Goal: Use online tool/utility: Use online tool/utility

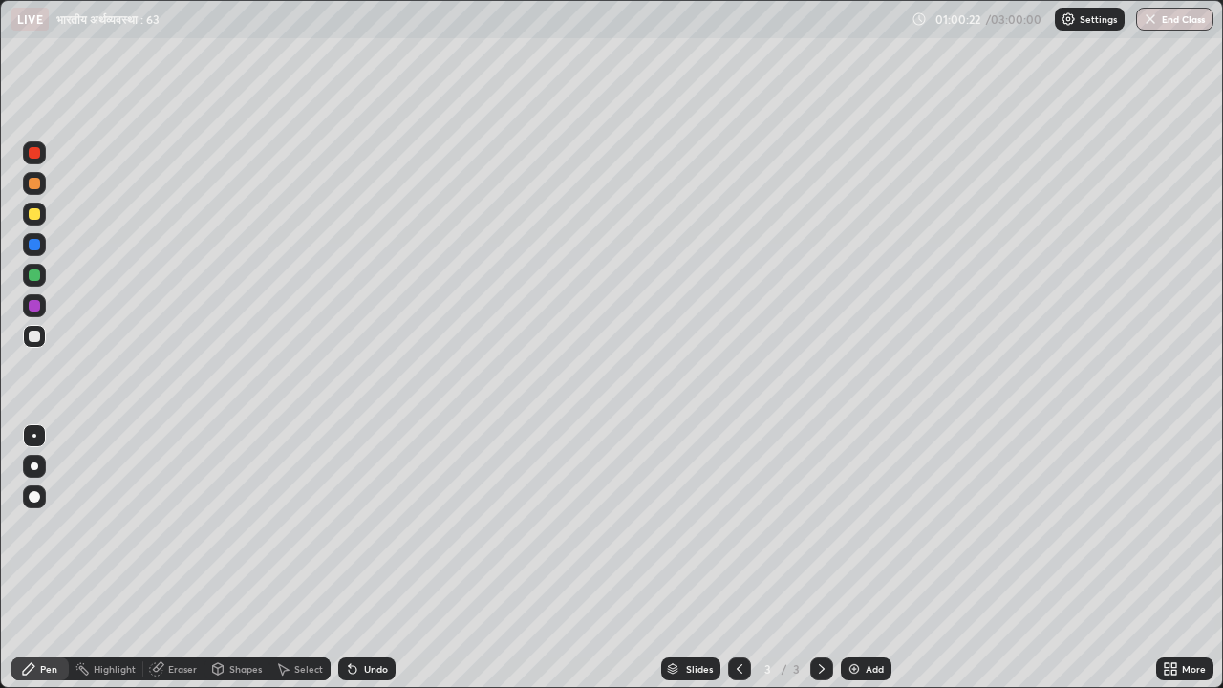
scroll to position [688, 1223]
click at [740, 661] on icon at bounding box center [739, 668] width 15 height 15
click at [822, 667] on icon at bounding box center [821, 668] width 15 height 15
click at [855, 670] on img at bounding box center [853, 668] width 15 height 15
click at [174, 674] on div "Eraser" at bounding box center [182, 669] width 29 height 10
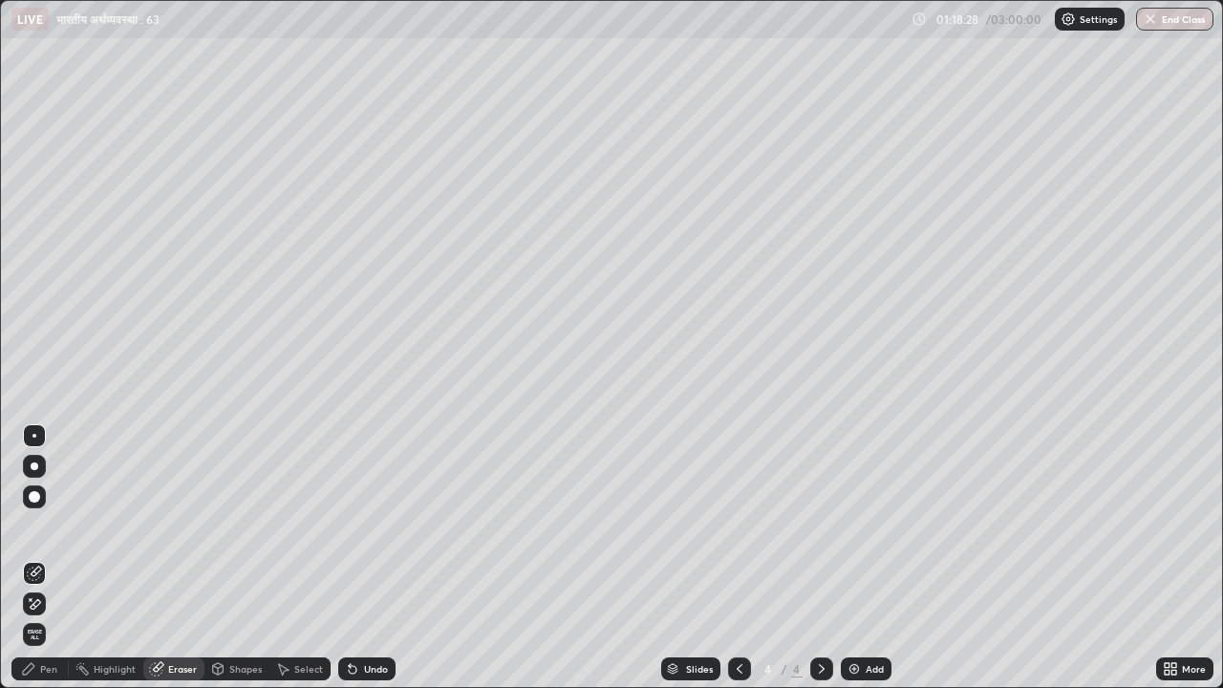
click at [45, 672] on div "Pen" at bounding box center [48, 669] width 17 height 10
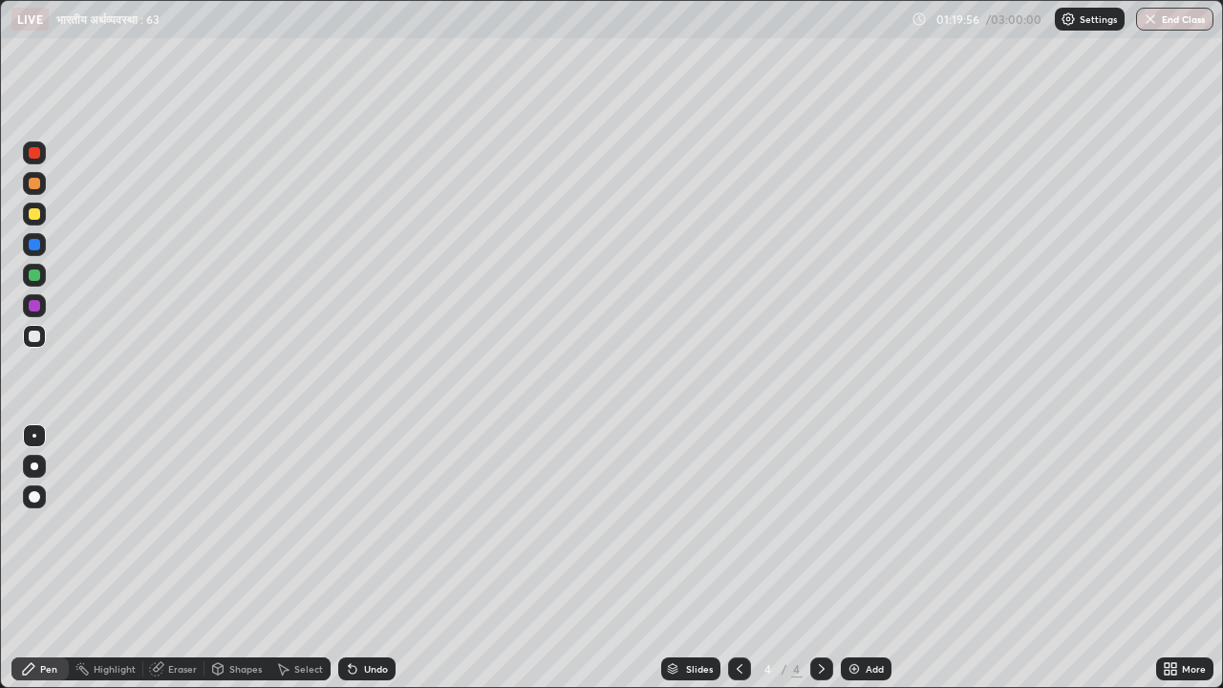
click at [848, 669] on img at bounding box center [853, 668] width 15 height 15
click at [174, 672] on div "Eraser" at bounding box center [182, 669] width 29 height 10
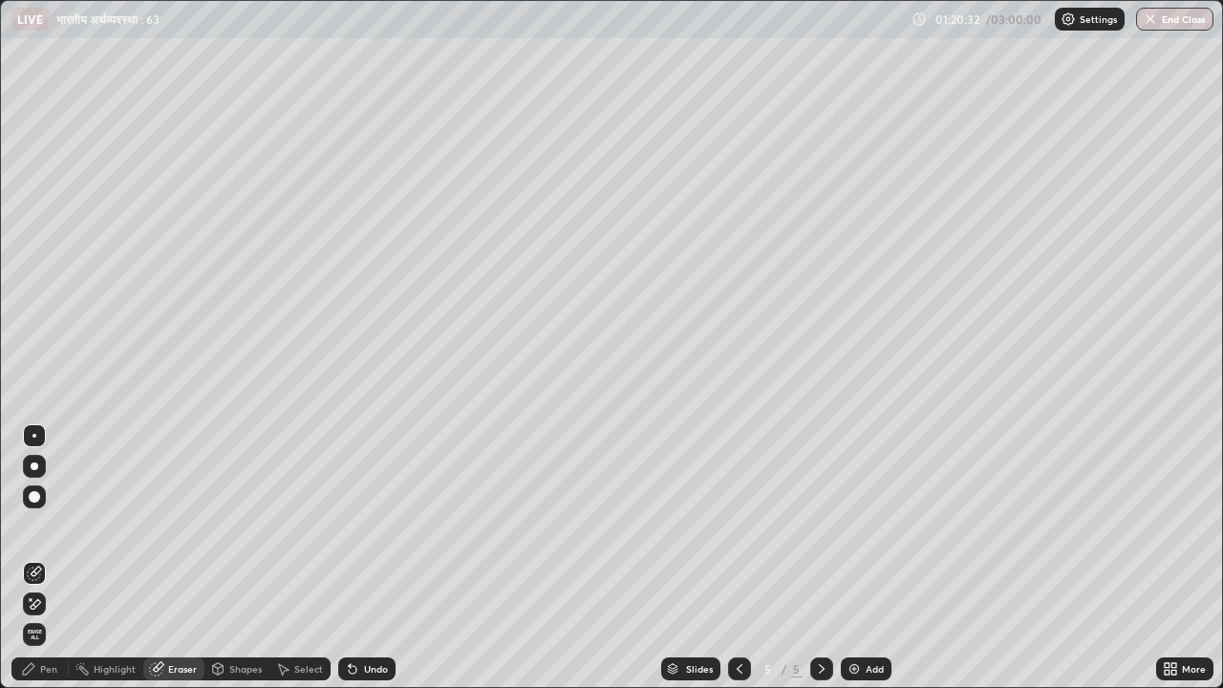
click at [41, 673] on div "Pen" at bounding box center [48, 669] width 17 height 10
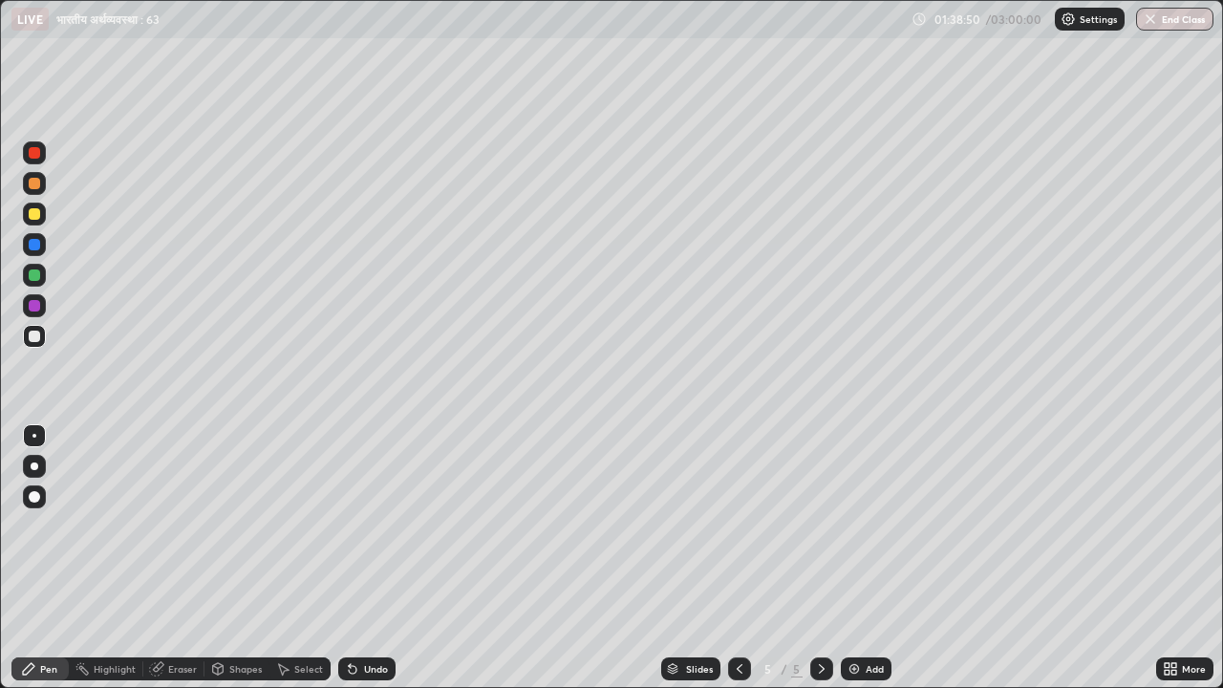
click at [848, 667] on img at bounding box center [853, 668] width 15 height 15
click at [738, 664] on icon at bounding box center [739, 668] width 15 height 15
click at [817, 672] on icon at bounding box center [821, 668] width 15 height 15
click at [851, 672] on img at bounding box center [853, 668] width 15 height 15
click at [852, 668] on img at bounding box center [853, 668] width 15 height 15
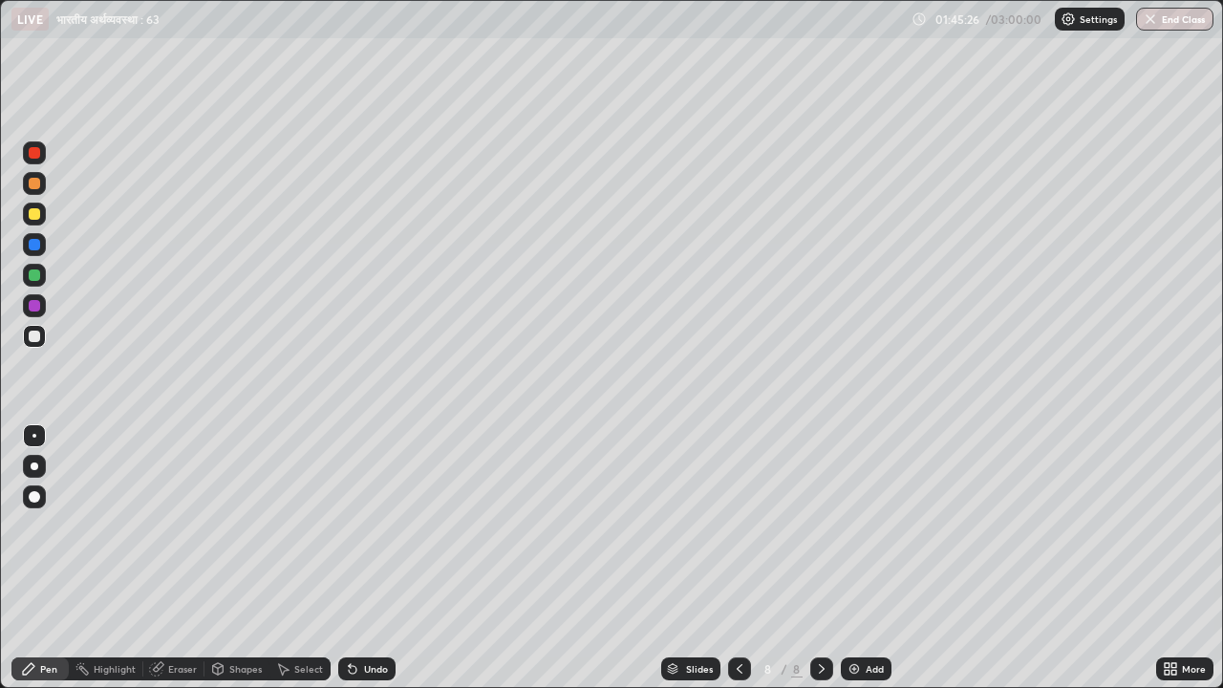
click at [184, 670] on div "Eraser" at bounding box center [182, 669] width 29 height 10
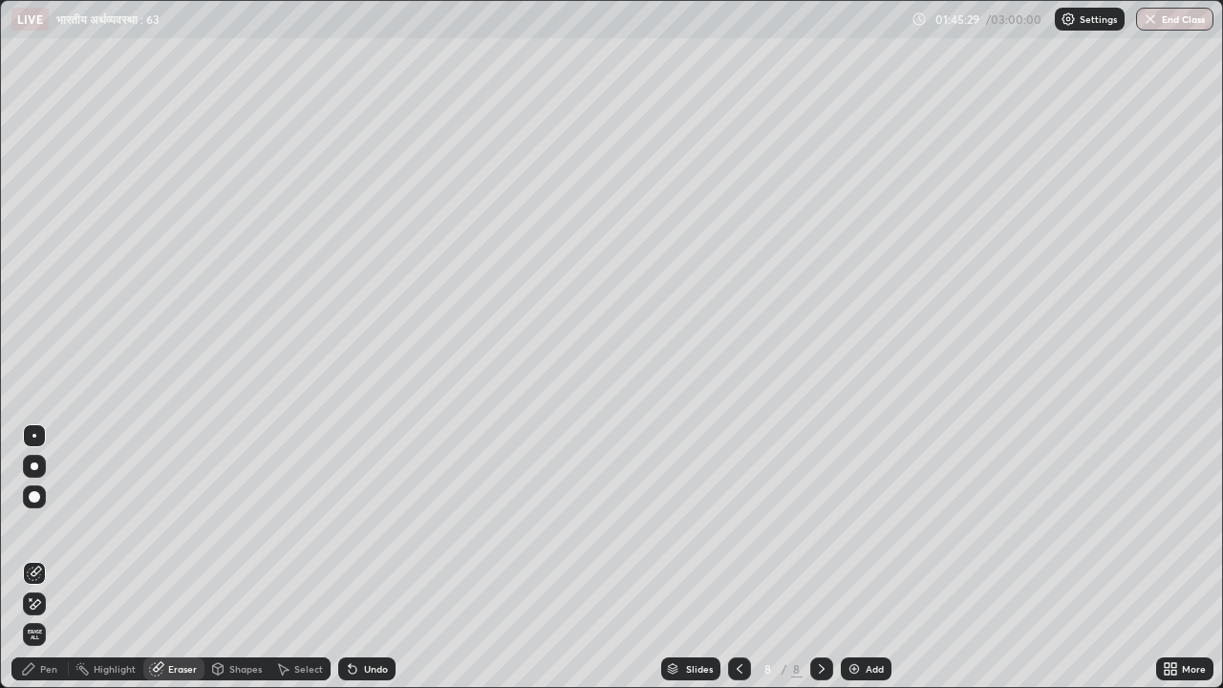
click at [42, 670] on div "Pen" at bounding box center [48, 669] width 17 height 10
